Goal: Information Seeking & Learning: Learn about a topic

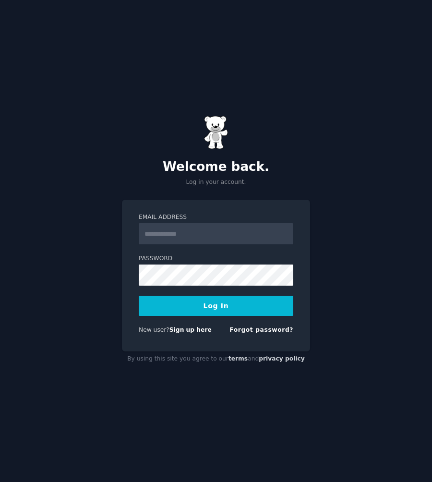
click at [235, 230] on input "Email Address" at bounding box center [216, 233] width 155 height 21
click at [218, 234] on input "Email Address" at bounding box center [216, 233] width 155 height 21
click at [202, 235] on input "Email Address" at bounding box center [216, 233] width 155 height 21
type input "**********"
click at [139, 296] on button "Log In" at bounding box center [216, 306] width 155 height 20
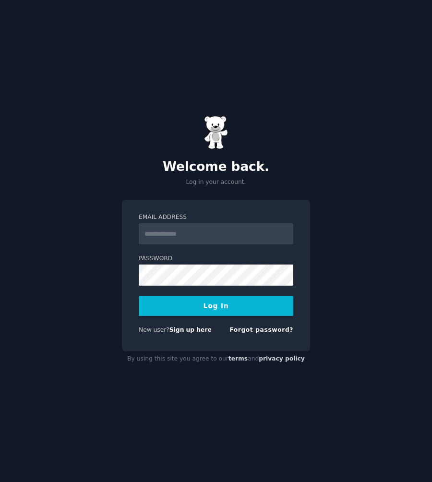
click at [255, 236] on input "Email Address" at bounding box center [216, 233] width 155 height 21
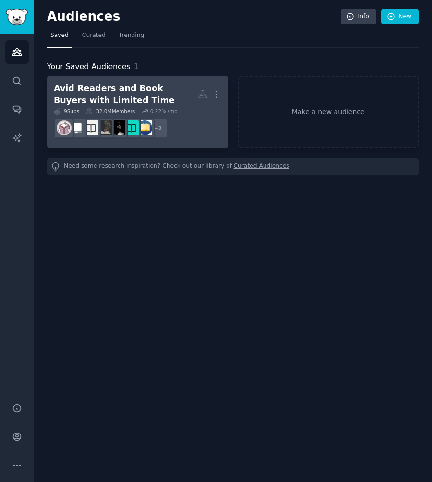
click at [114, 87] on div "Avid Readers and Book Buyers with Limited Time" at bounding box center [126, 95] width 144 height 24
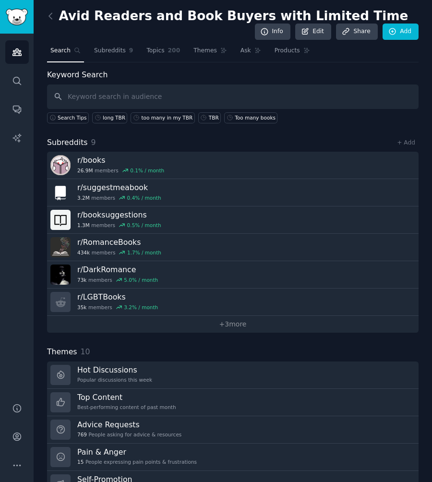
click at [207, 15] on h2 "Avid Readers and Book Buyers with Limited Time" at bounding box center [227, 16] width 361 height 15
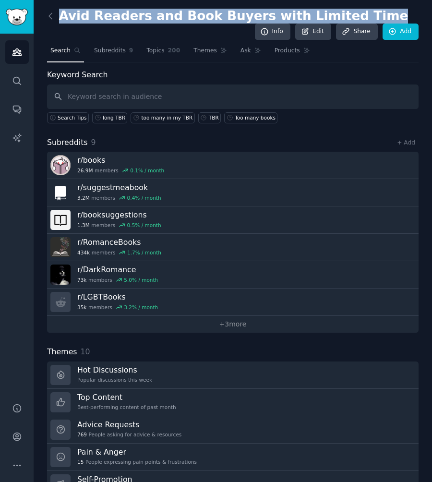
click at [207, 15] on h2 "Avid Readers and Book Buyers with Limited Time" at bounding box center [227, 16] width 361 height 15
copy h2 "Avid Readers and Book Buyers with Limited Time"
click at [160, 52] on span "Topics" at bounding box center [155, 51] width 18 height 9
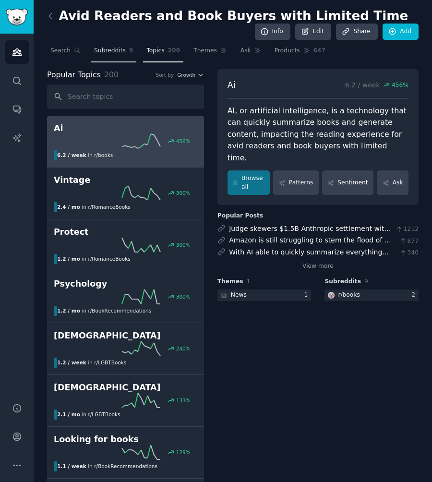
click at [121, 54] on span "Subreddits" at bounding box center [110, 51] width 32 height 9
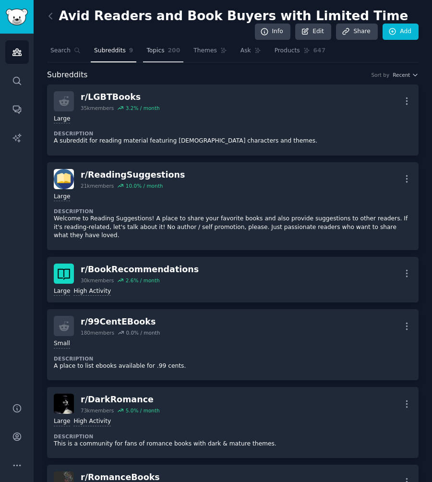
click at [148, 49] on span "Topics" at bounding box center [155, 51] width 18 height 9
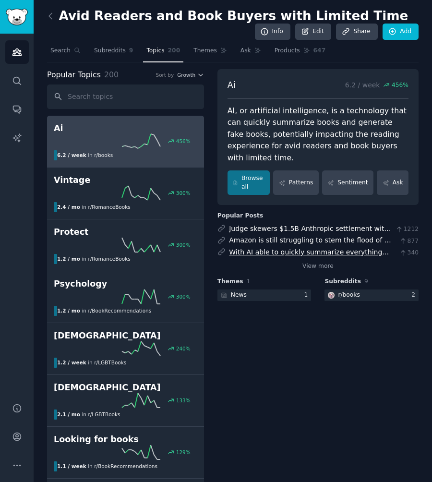
click at [303, 248] on link "With AI able to quickly summarize everything from self-help books to great nove…" at bounding box center [310, 262] width 163 height 28
click at [199, 53] on span "Themes" at bounding box center [206, 51] width 24 height 9
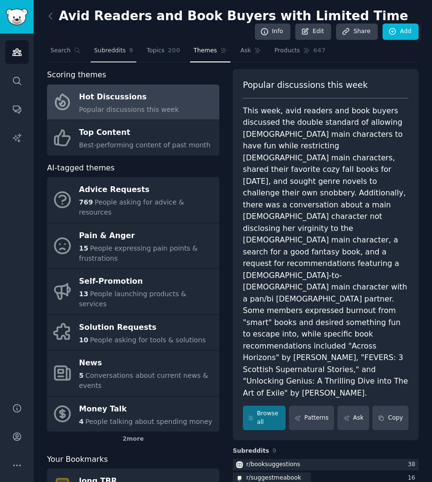
click at [109, 56] on link "Subreddits 9" at bounding box center [114, 53] width 46 height 20
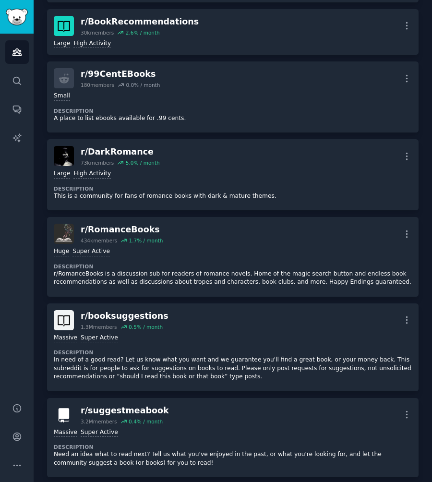
scroll to position [251, 0]
